Goal: Task Accomplishment & Management: Manage account settings

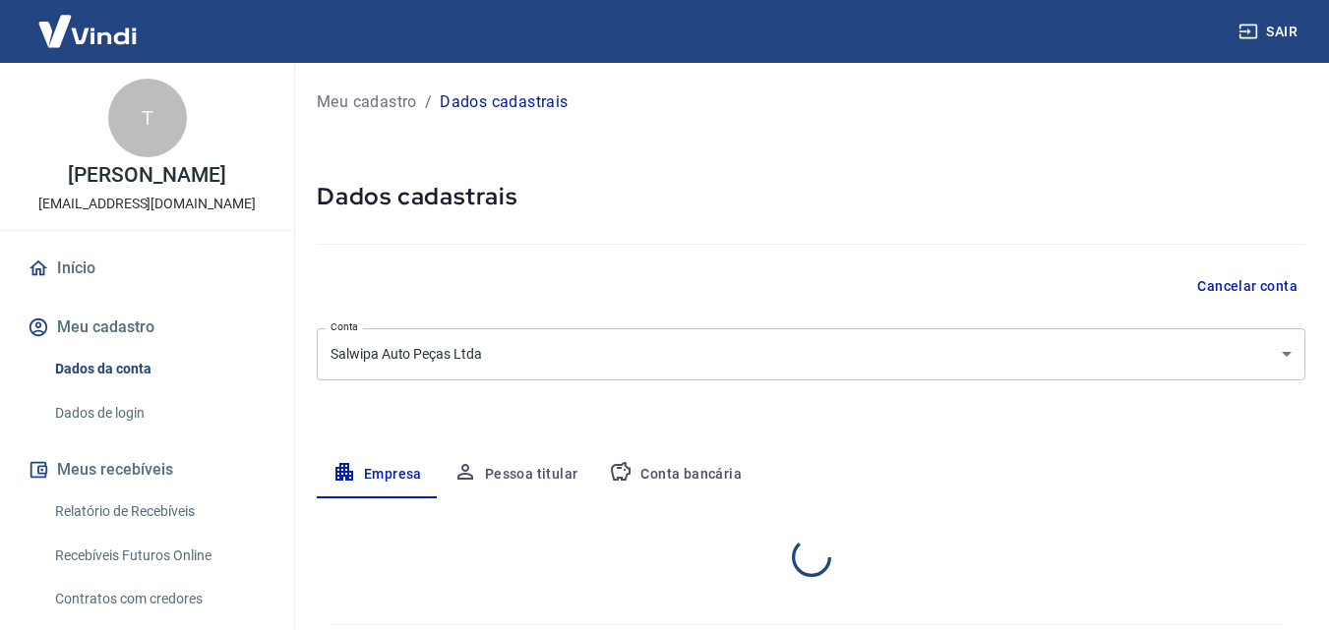
select select "RS"
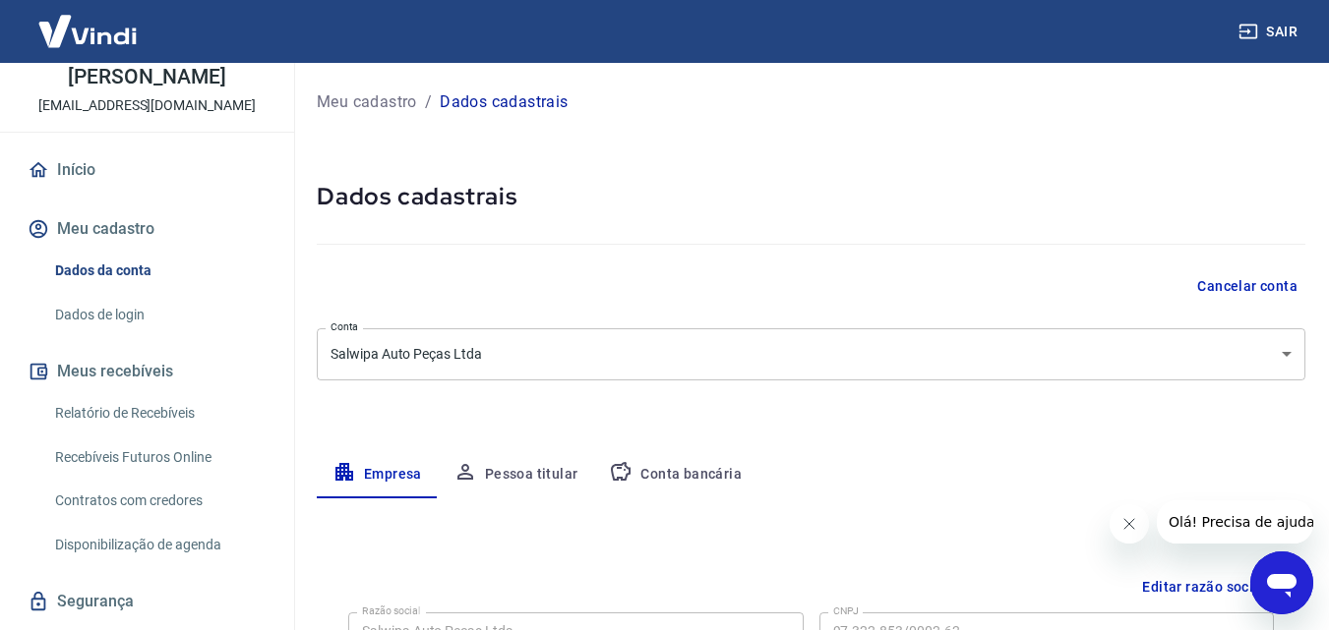
scroll to position [150, 0]
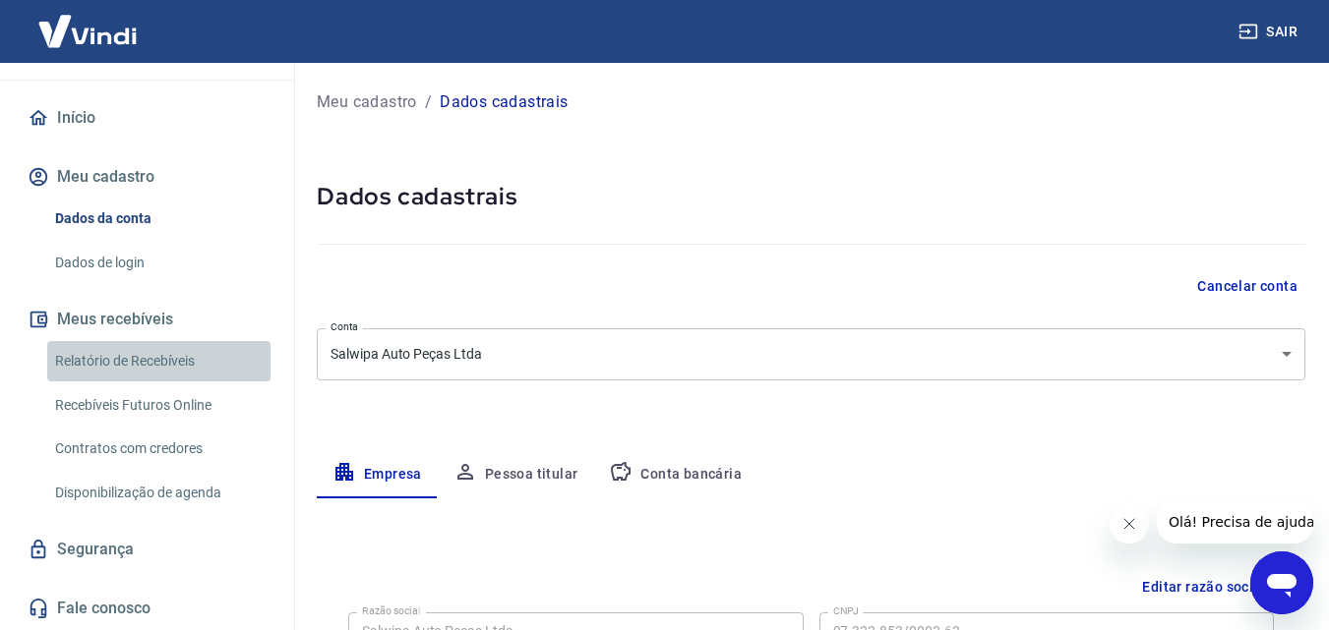
click at [163, 364] on link "Relatório de Recebíveis" at bounding box center [158, 361] width 223 height 40
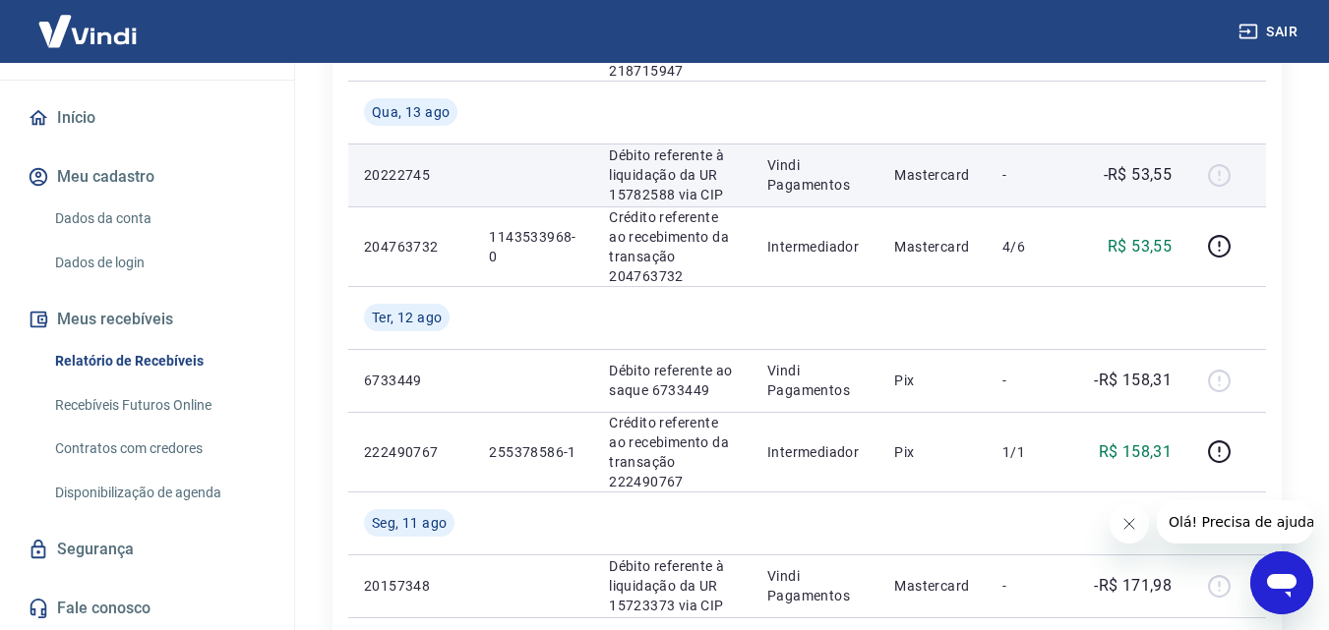
scroll to position [688, 0]
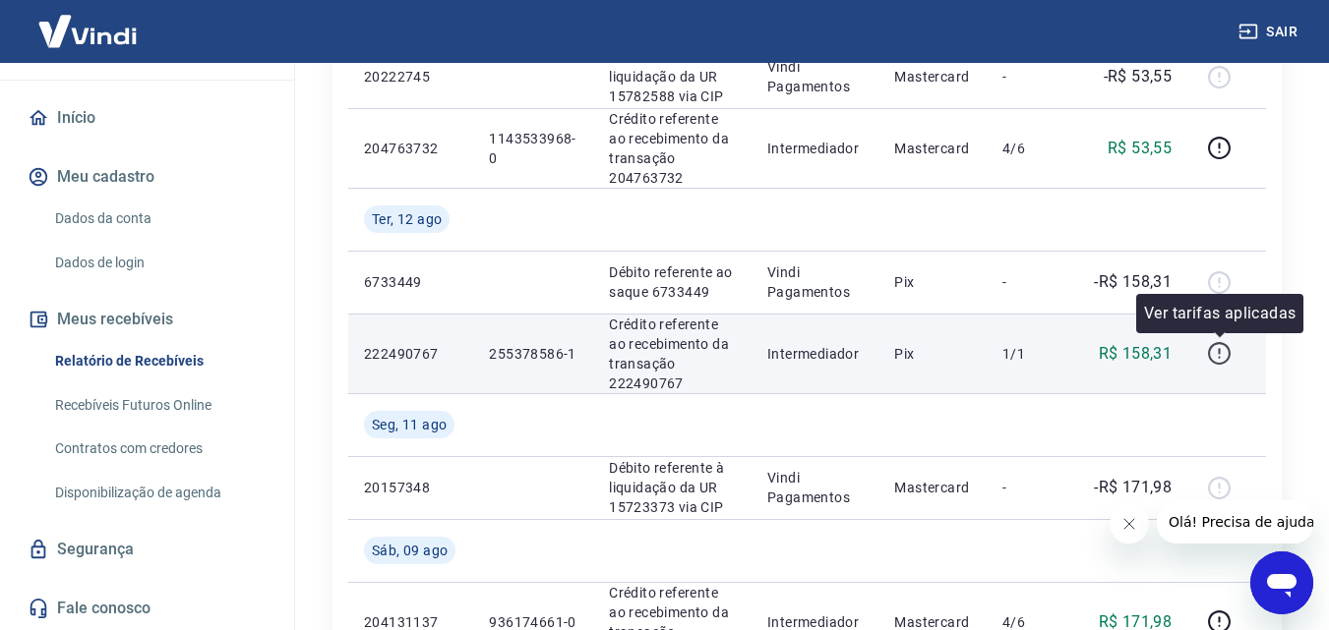
click at [1226, 357] on icon "button" at bounding box center [1219, 353] width 25 height 25
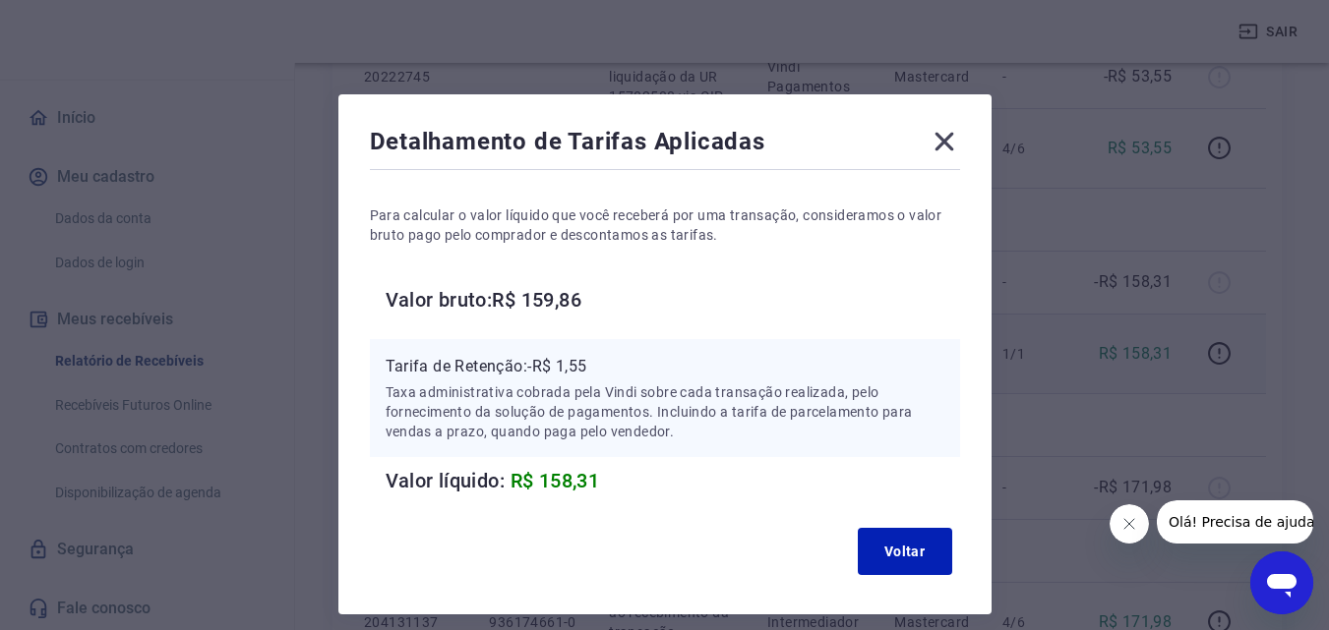
scroll to position [79, 0]
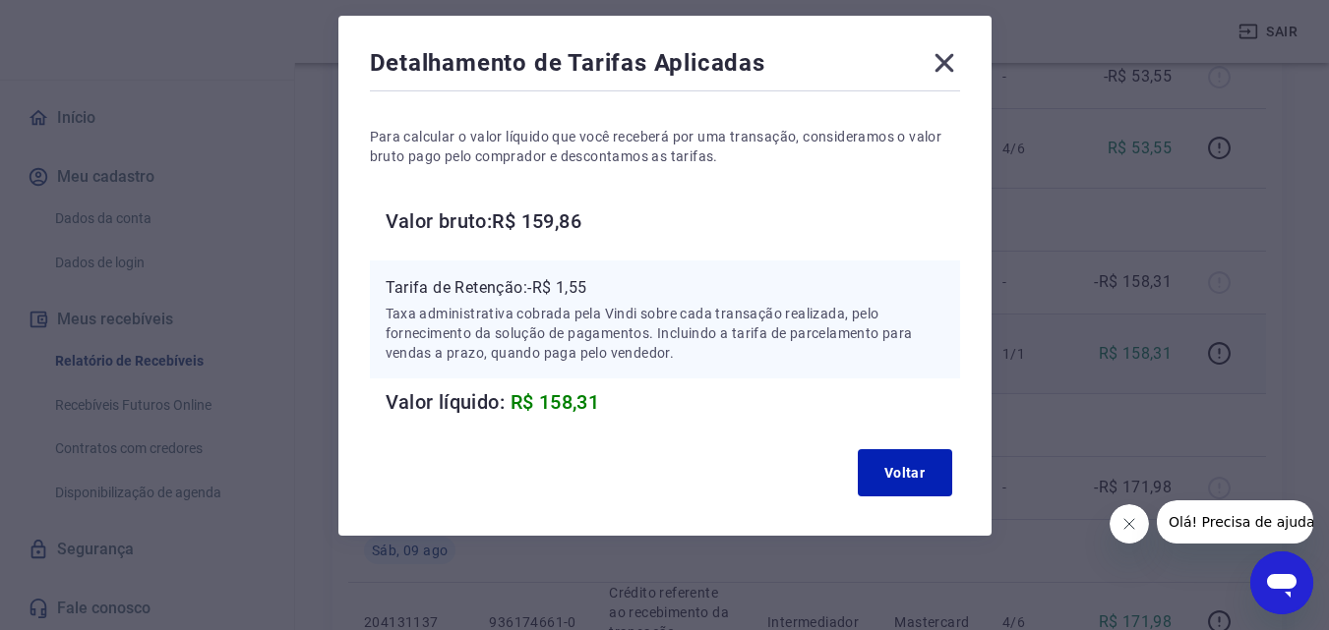
click at [943, 59] on icon at bounding box center [943, 62] width 31 height 31
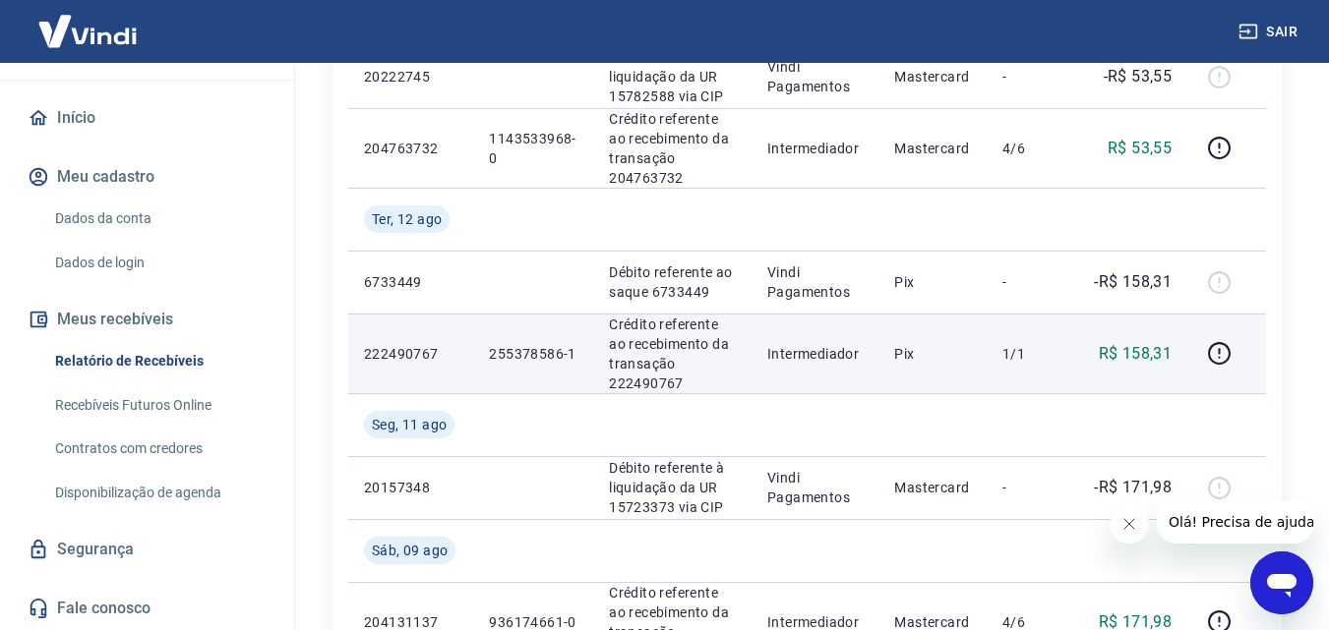
scroll to position [590, 0]
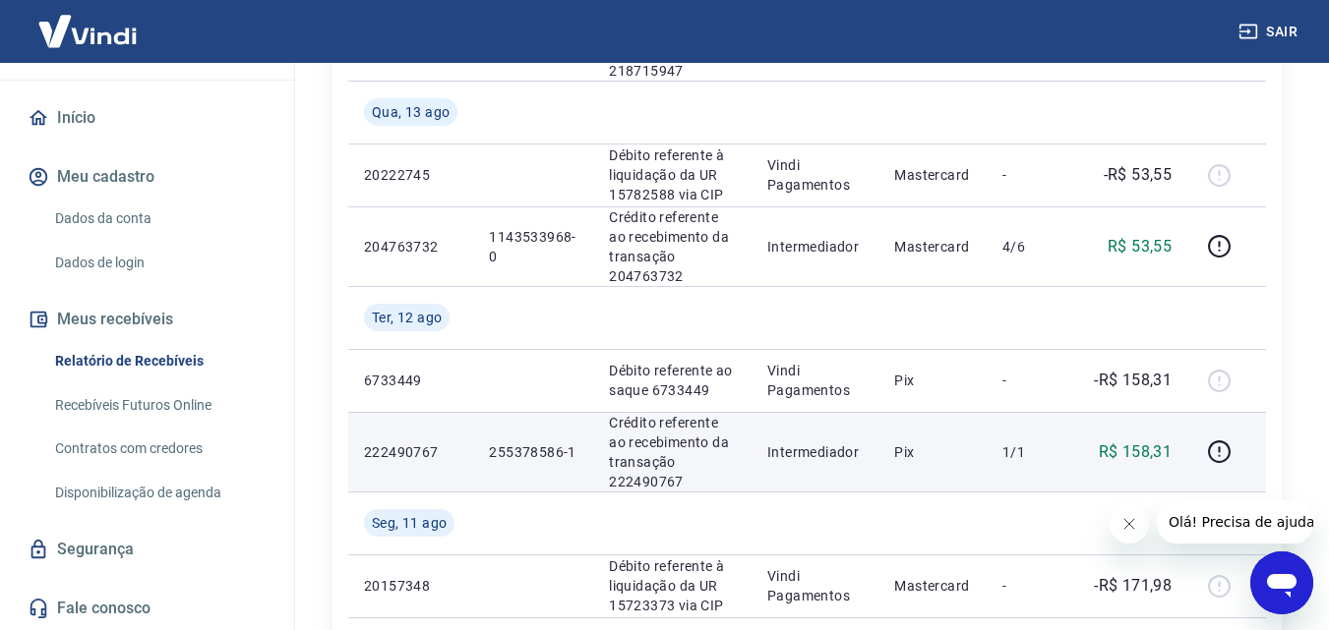
click at [370, 453] on p "222490767" at bounding box center [410, 453] width 93 height 20
click at [501, 448] on p "255378586-1" at bounding box center [533, 453] width 89 height 20
click at [1146, 449] on p "R$ 158,31" at bounding box center [1136, 453] width 74 height 24
click at [1213, 448] on icon "button" at bounding box center [1219, 452] width 25 height 25
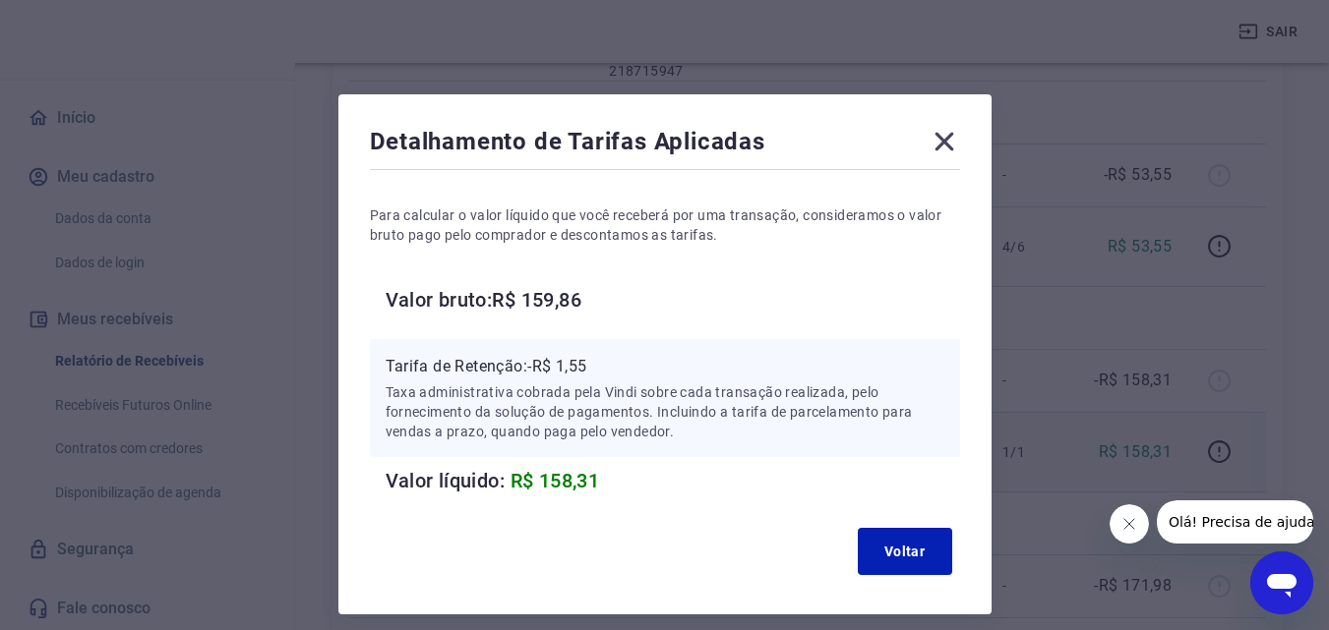
click at [943, 145] on icon at bounding box center [943, 141] width 31 height 31
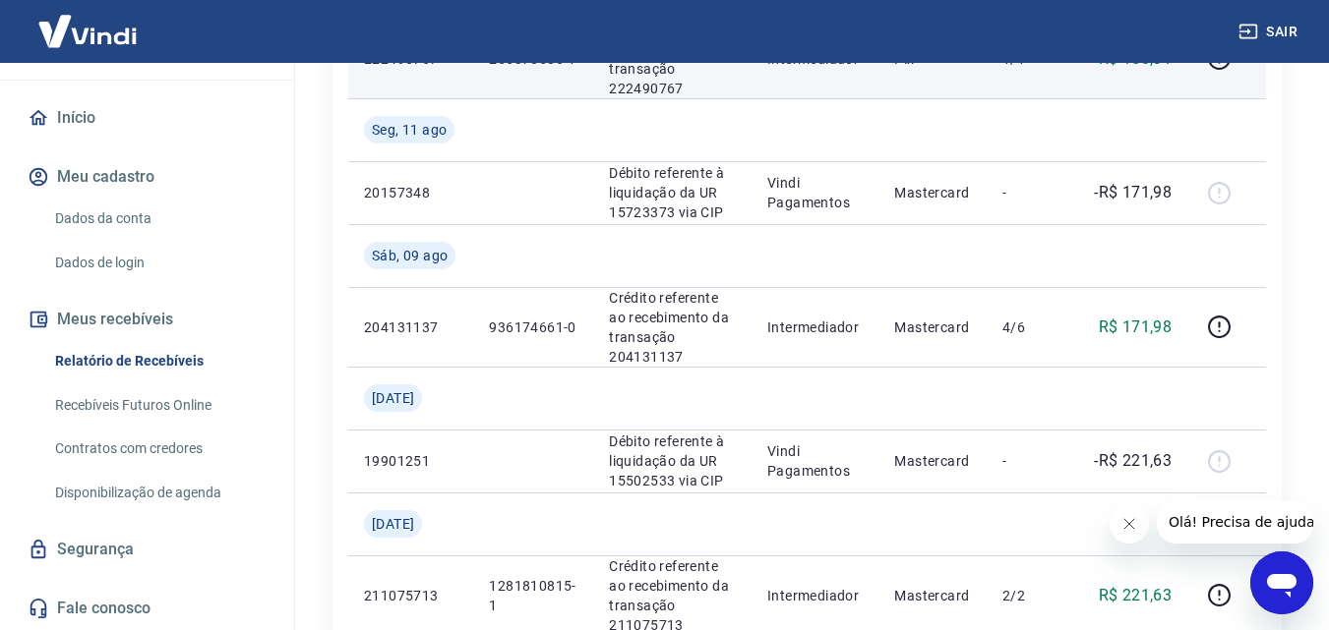
scroll to position [1180, 0]
